Goal: Task Accomplishment & Management: Manage account settings

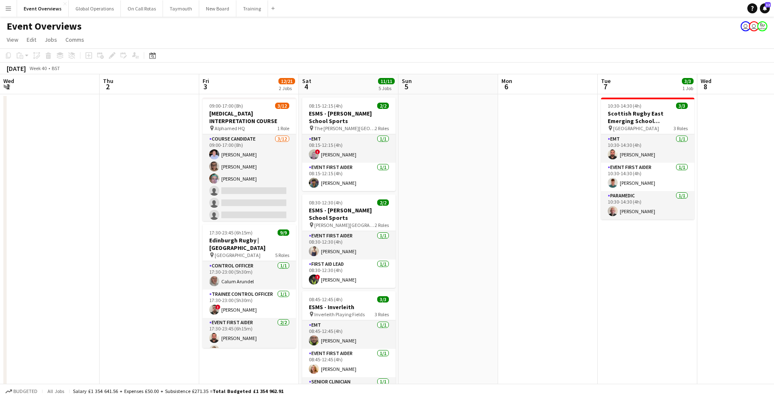
scroll to position [0, 329]
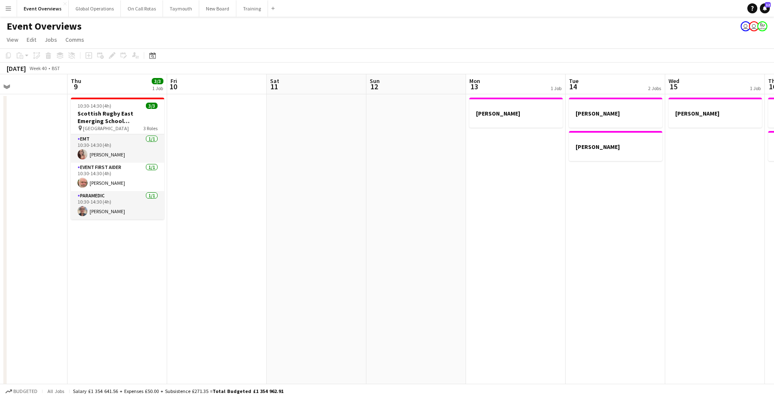
drag, startPoint x: 551, startPoint y: 265, endPoint x: 150, endPoint y: 299, distance: 401.8
click at [150, 299] on app-calendar-viewport "Sun 5 Mon 6 Tue 7 3/3 1 Job Wed 8 Thu 9 3/3 1 Job Fri 10 Sat 11 Sun 12 Mon 13 1…" at bounding box center [387, 346] width 774 height 545
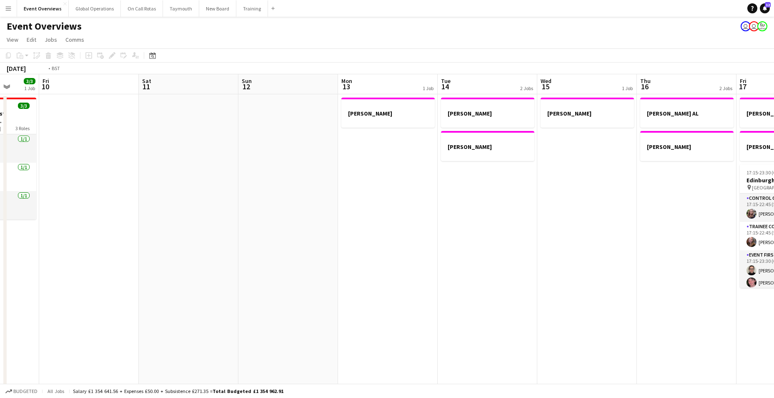
scroll to position [0, 263]
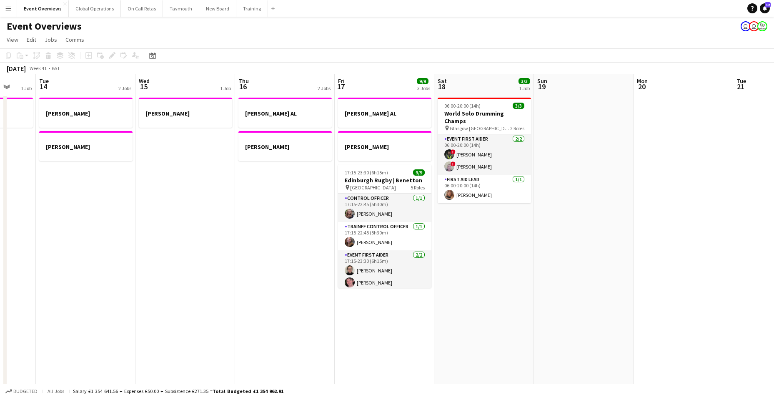
drag, startPoint x: 585, startPoint y: 296, endPoint x: 55, endPoint y: 298, distance: 530.1
click at [55, 298] on app-calendar-viewport "Sat 11 Sun 12 Mon 13 1 Job Tue 14 2 Jobs Wed 15 1 Job Thu 16 2 Jobs Fri 17 9/9 …" at bounding box center [387, 346] width 774 height 545
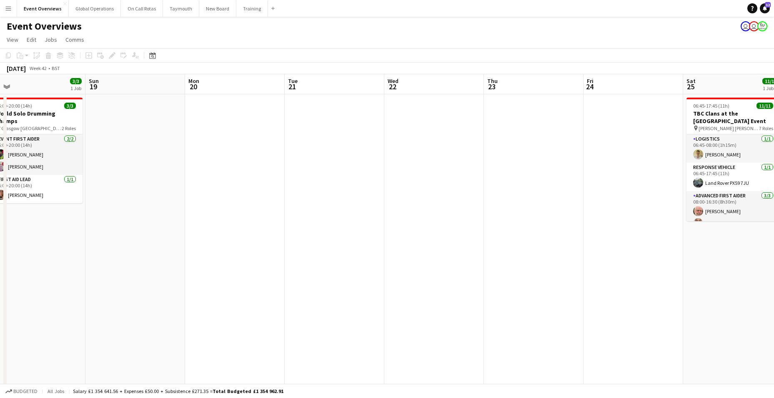
drag, startPoint x: 475, startPoint y: 320, endPoint x: 203, endPoint y: 297, distance: 273.8
click at [0, 315] on html "Menu Boards Boards Boards All jobs Status Workforce Workforce My Workforce Recr…" at bounding box center [387, 316] width 774 height 633
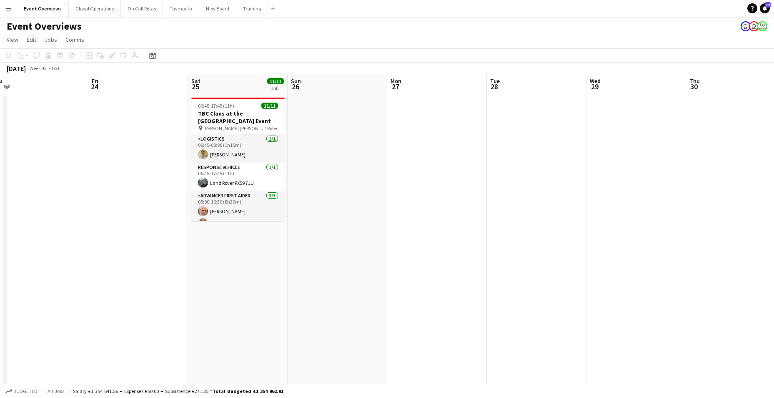
drag, startPoint x: 519, startPoint y: 285, endPoint x: 23, endPoint y: 299, distance: 495.7
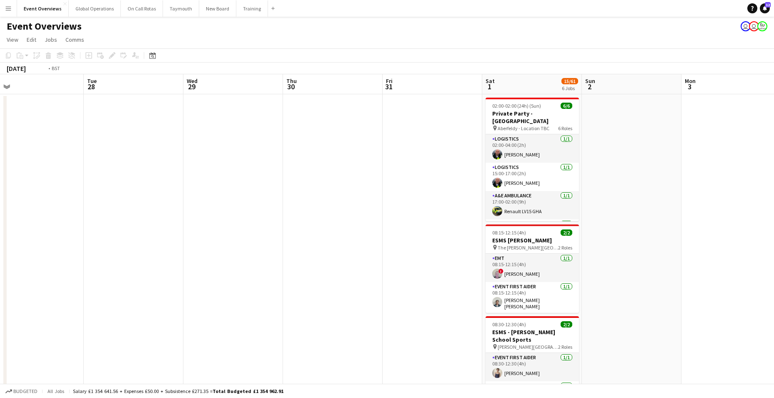
drag, startPoint x: 586, startPoint y: 257, endPoint x: 1215, endPoint y: 161, distance: 636.7
click at [774, 161] on html "Menu Boards Boards Boards All jobs Status Workforce Workforce My Workforce Recr…" at bounding box center [387, 391] width 774 height 782
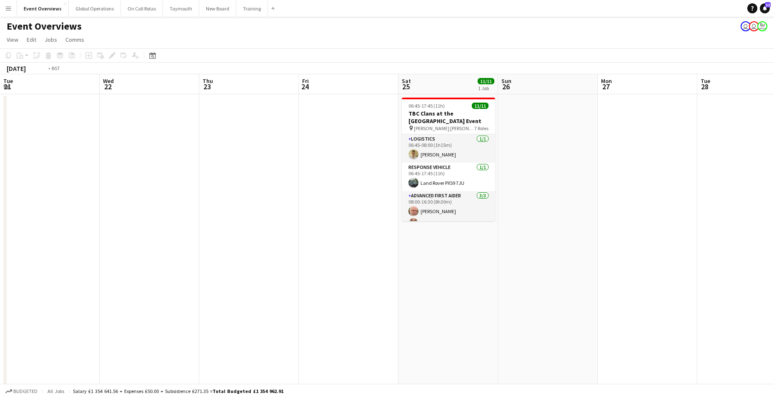
drag, startPoint x: 115, startPoint y: 243, endPoint x: 743, endPoint y: 202, distance: 629.5
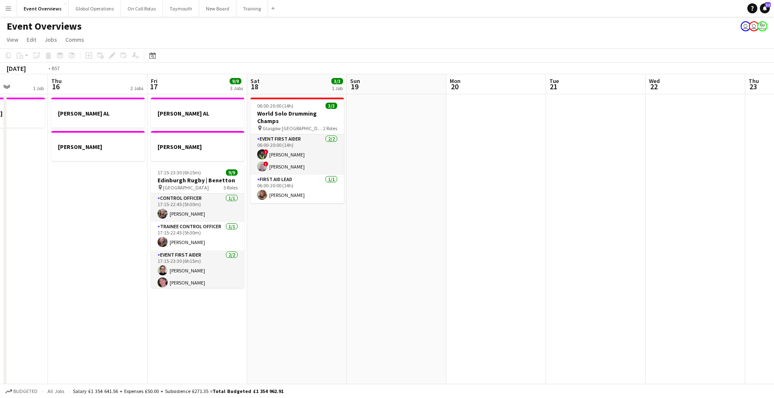
drag, startPoint x: 224, startPoint y: 234, endPoint x: 714, endPoint y: 202, distance: 490.6
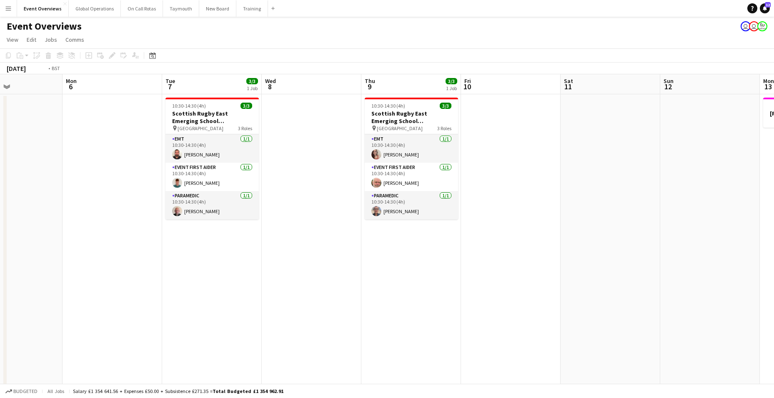
drag, startPoint x: 577, startPoint y: 211, endPoint x: 632, endPoint y: 196, distance: 56.4
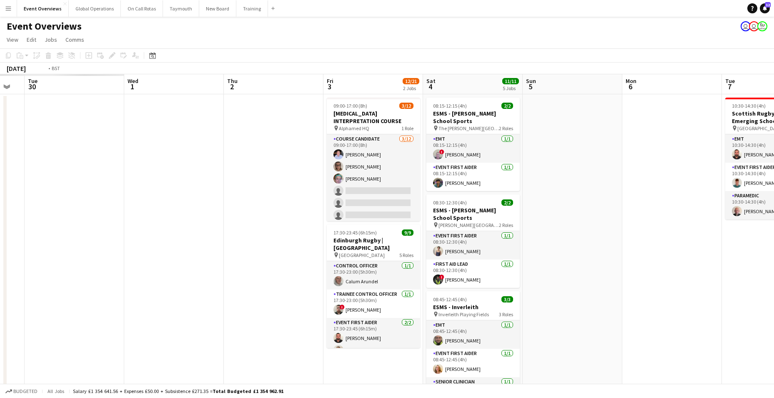
drag, startPoint x: 463, startPoint y: 202, endPoint x: 728, endPoint y: 178, distance: 266.8
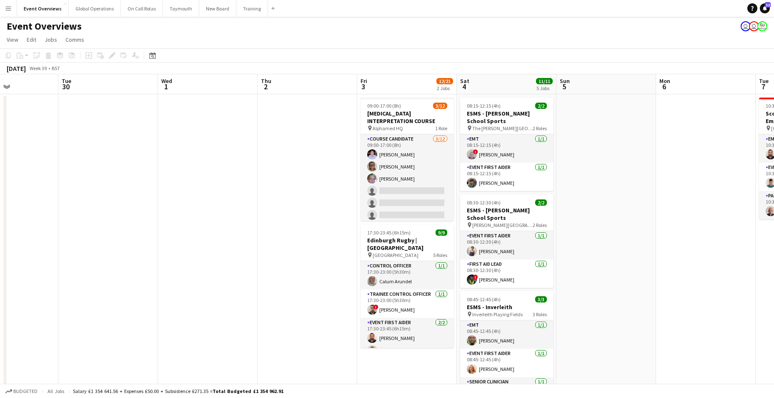
drag, startPoint x: 65, startPoint y: 217, endPoint x: -22, endPoint y: 216, distance: 87.2
click at [0, 216] on html "Menu Boards Boards Boards All jobs Status Workforce Workforce My Workforce Recr…" at bounding box center [387, 391] width 774 height 782
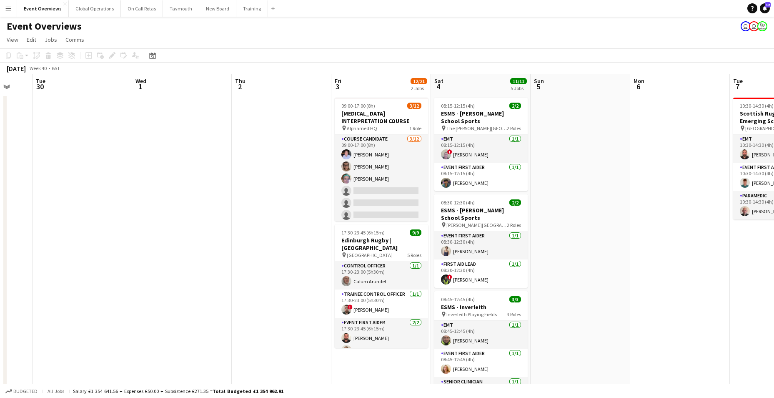
scroll to position [0, 286]
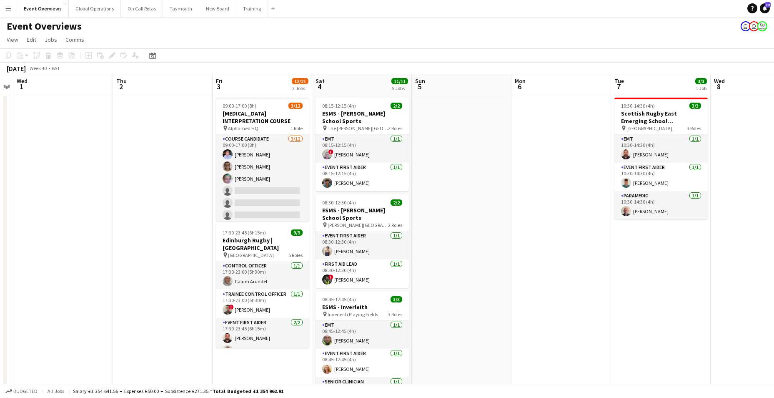
drag, startPoint x: 277, startPoint y: 231, endPoint x: 133, endPoint y: 227, distance: 144.0
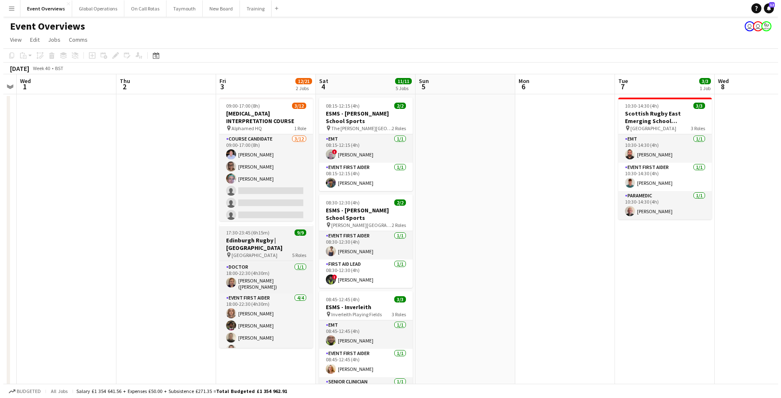
scroll to position [0, 0]
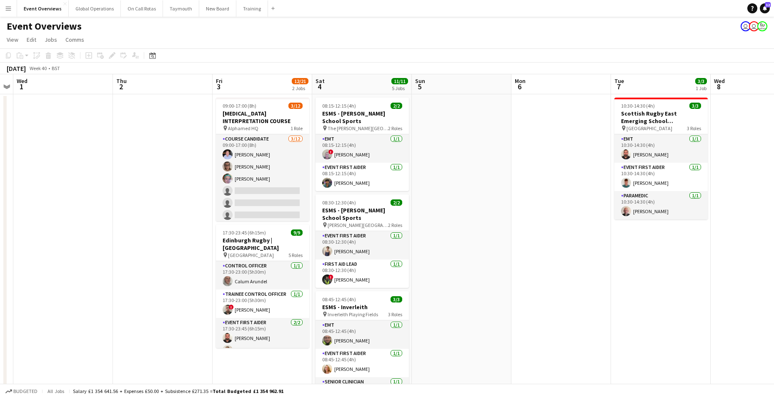
click at [10, 9] on app-icon "Menu" at bounding box center [8, 8] width 7 height 7
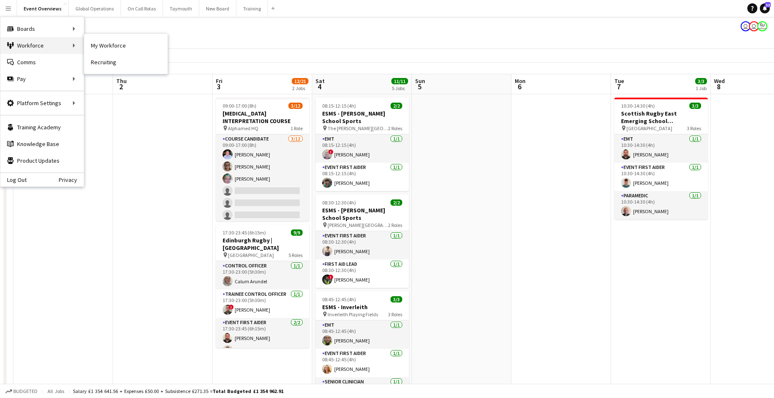
click at [28, 44] on div "Workforce Workforce" at bounding box center [41, 45] width 83 height 17
click at [108, 42] on link "My Workforce" at bounding box center [125, 45] width 83 height 17
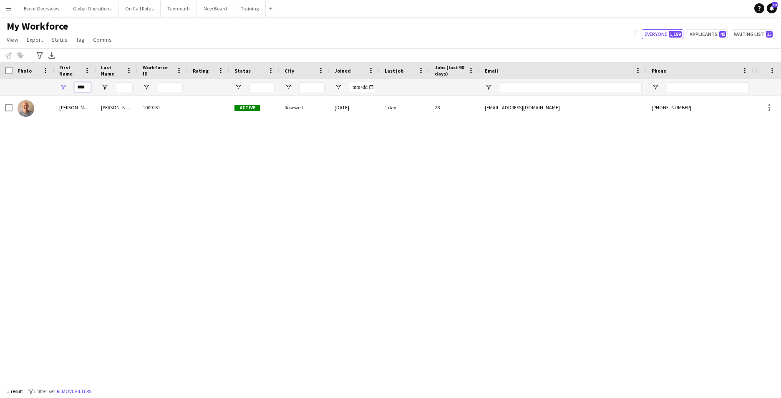
click at [87, 90] on input "****" at bounding box center [82, 87] width 17 height 10
type input "*"
click at [125, 86] on input "Last Name Filter Input" at bounding box center [124, 87] width 17 height 10
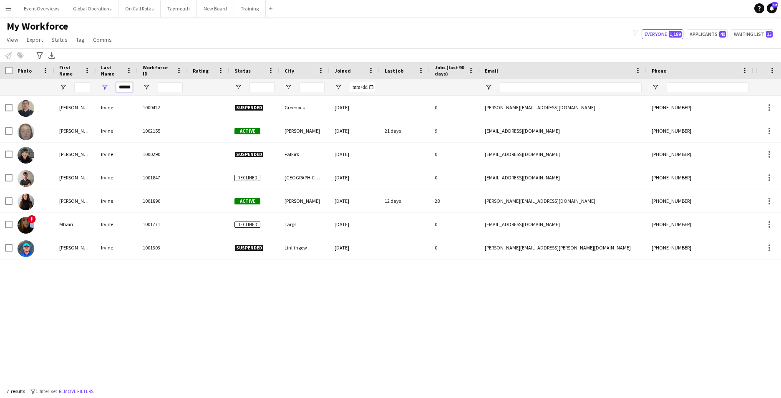
type input "******"
click at [150, 315] on div "[PERSON_NAME] 1000422 Suspended Greenock [DATE] 0 [PERSON_NAME][EMAIL_ADDRESS][…" at bounding box center [378, 236] width 756 height 281
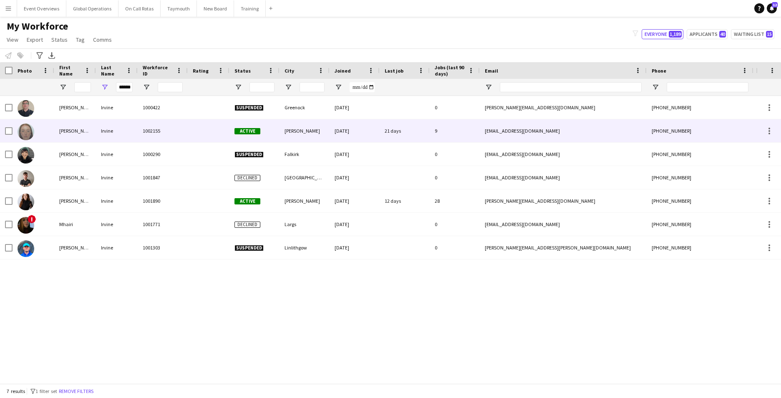
click at [70, 131] on div "[PERSON_NAME] [PERSON_NAME]" at bounding box center [75, 130] width 42 height 23
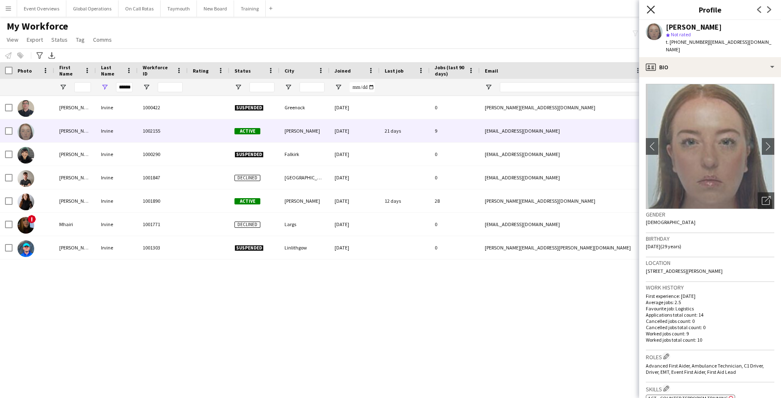
click at [654, 9] on app-icon "Close pop-in" at bounding box center [651, 10] width 12 height 12
